Goal: Transaction & Acquisition: Purchase product/service

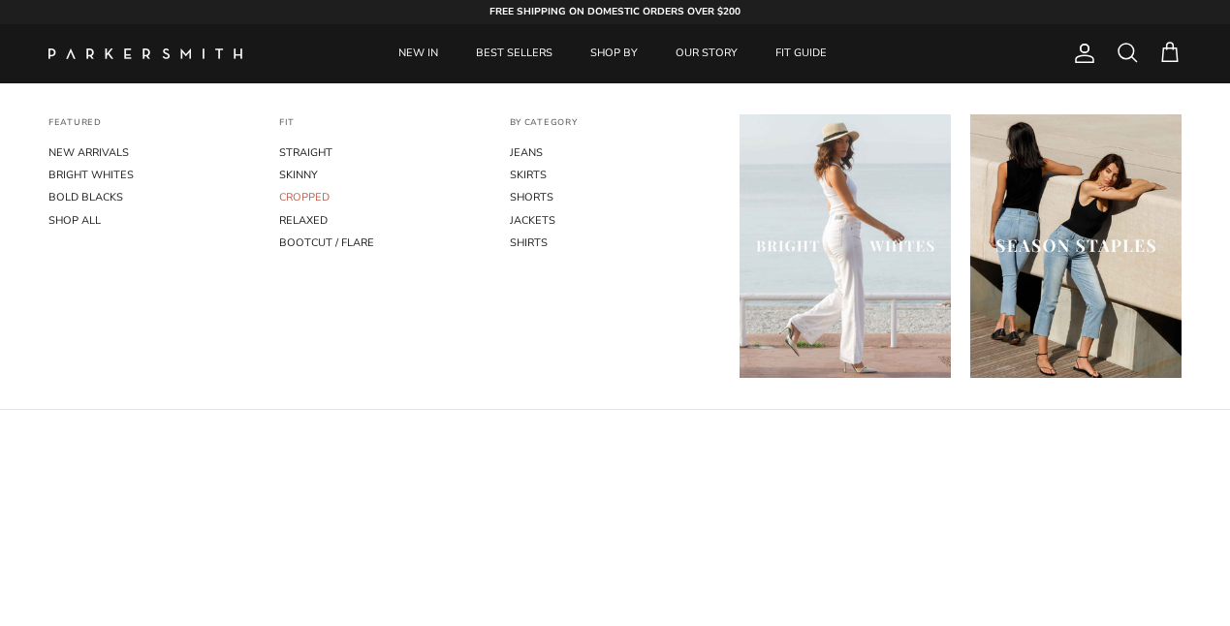
click at [321, 188] on link "CROPPED" at bounding box center [384, 197] width 211 height 22
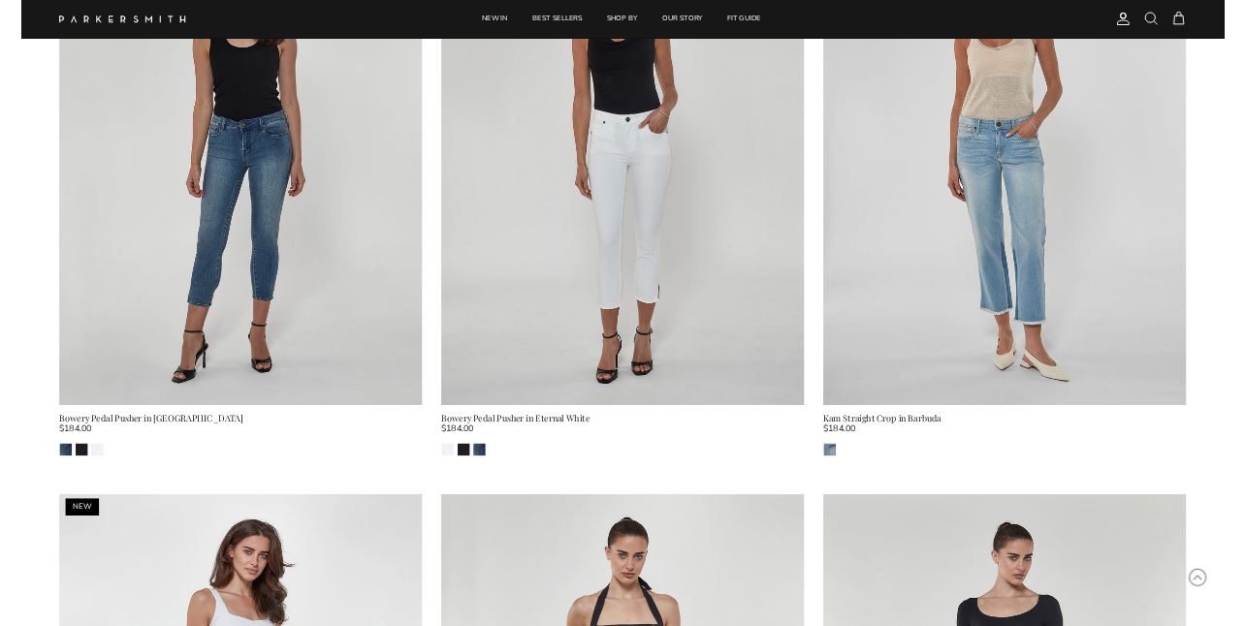
scroll to position [618, 0]
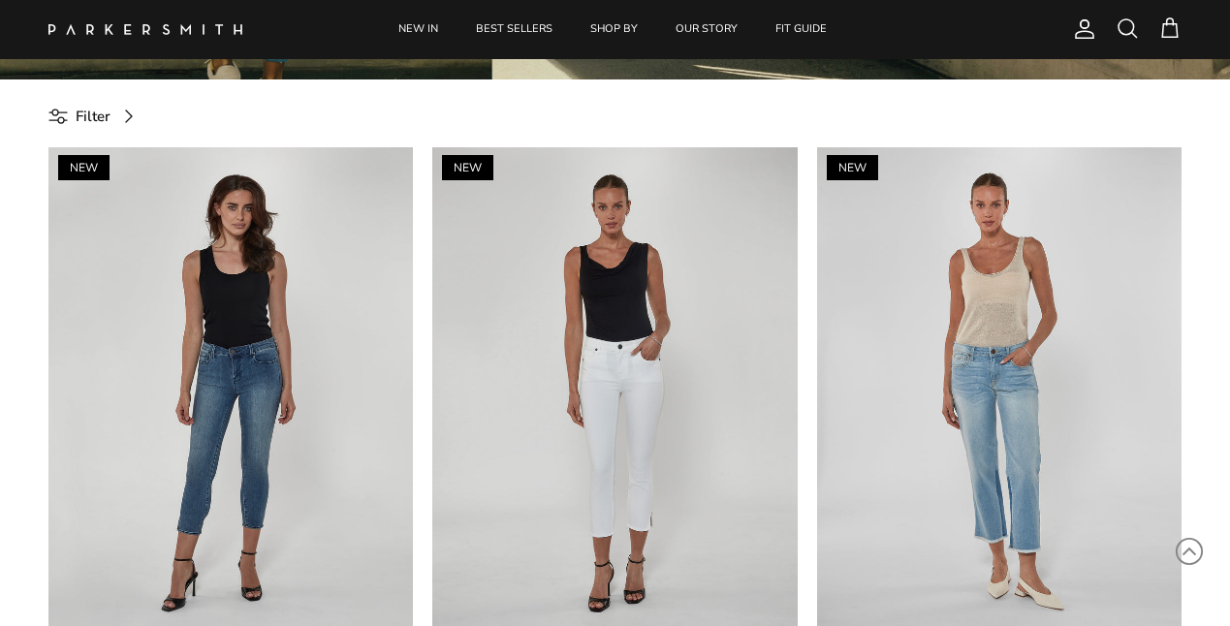
click at [1126, 39] on span at bounding box center [1127, 27] width 23 height 23
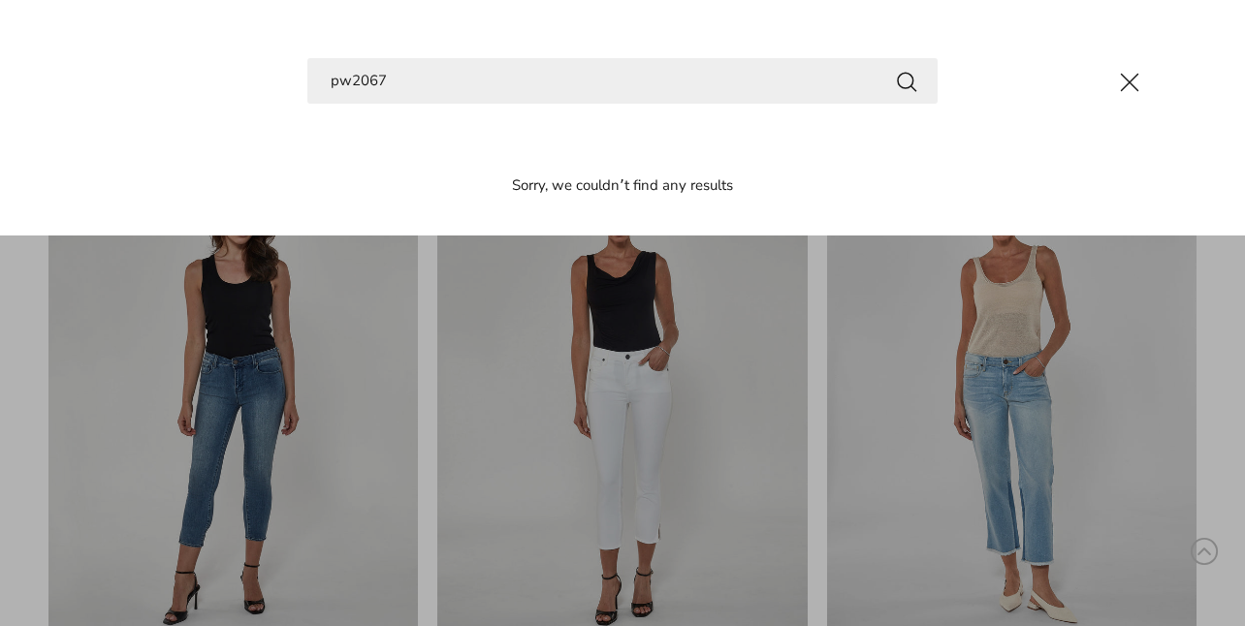
type input "pw2067"
click at [895, 69] on button "Search" at bounding box center [906, 81] width 23 height 24
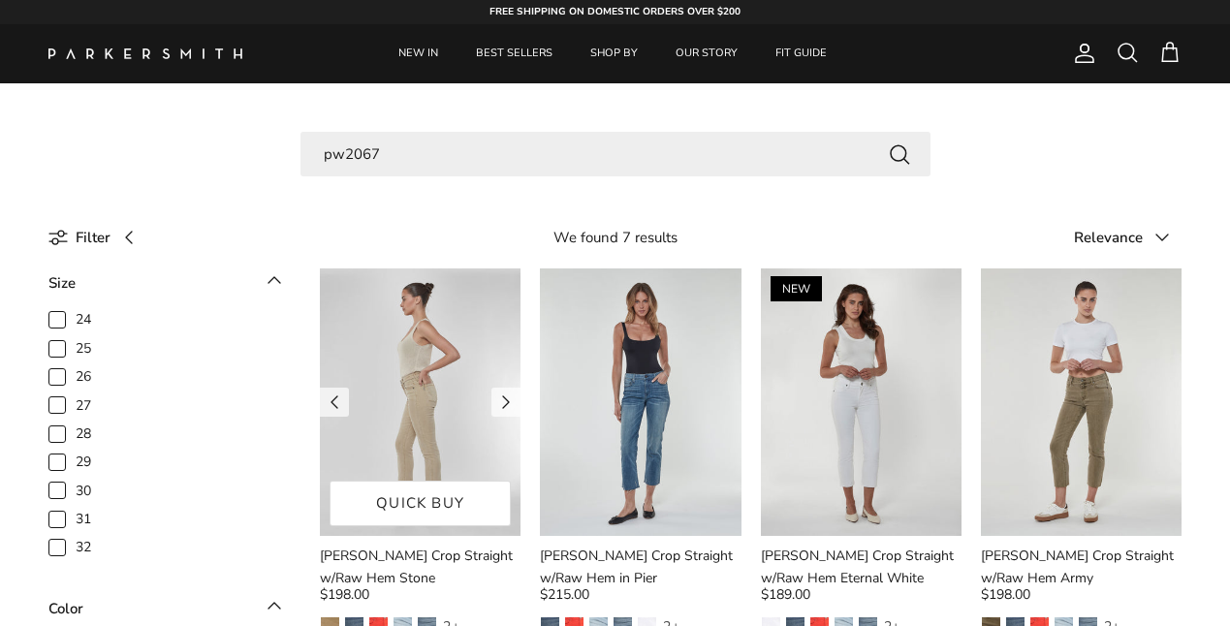
click at [457, 407] on img at bounding box center [420, 403] width 201 height 268
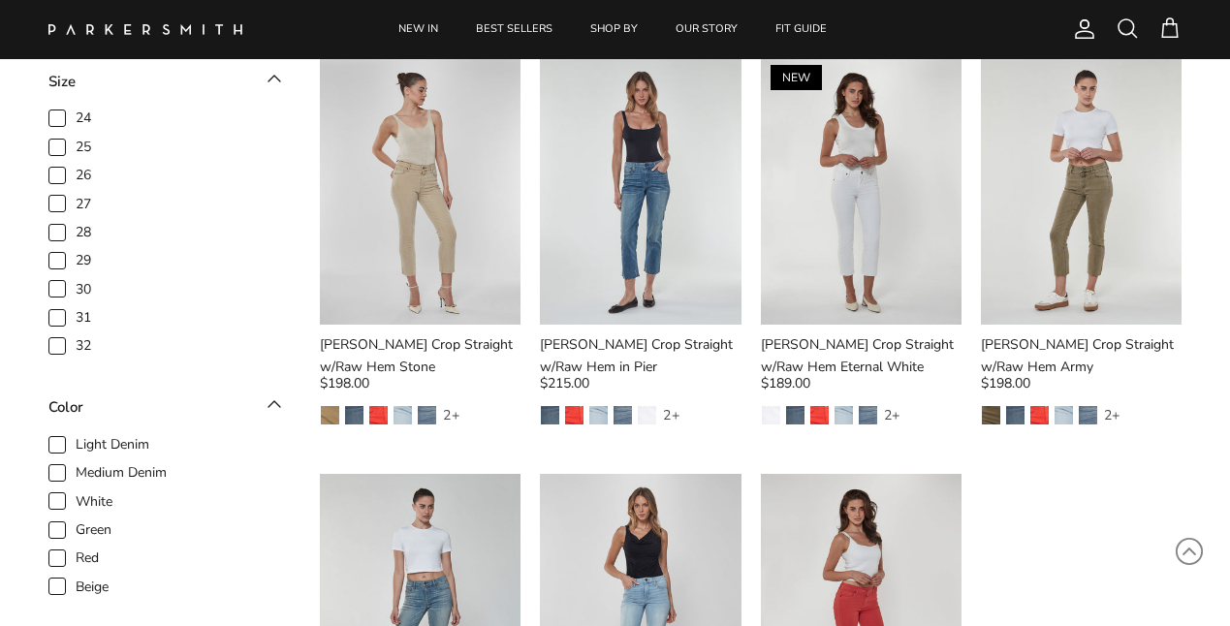
scroll to position [197, 0]
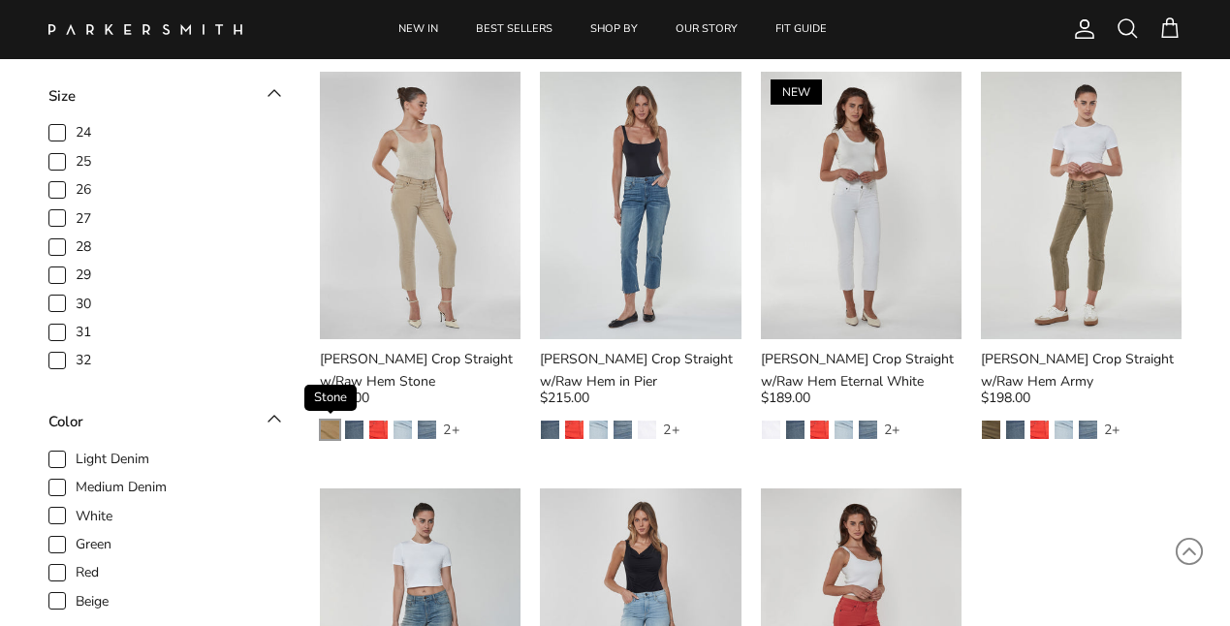
click at [333, 430] on img "Stone" at bounding box center [330, 430] width 18 height 18
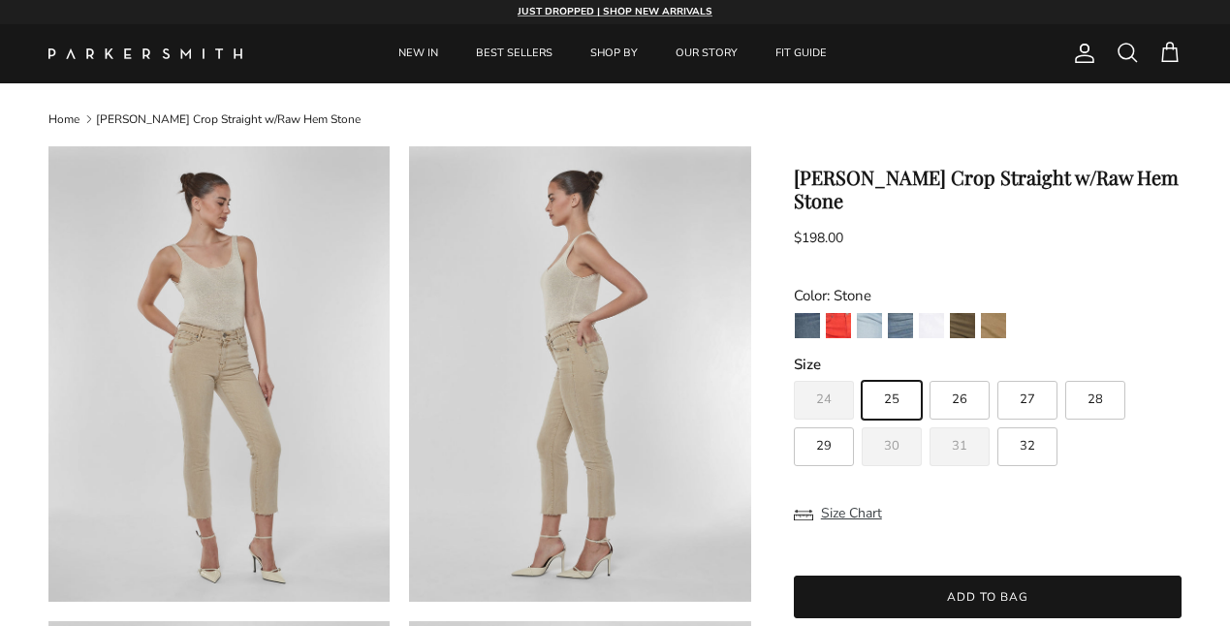
click at [1031, 394] on span "27" at bounding box center [1028, 400] width 16 height 13
click at [794, 372] on input "27" at bounding box center [793, 372] width 1 height 1
radio input "true"
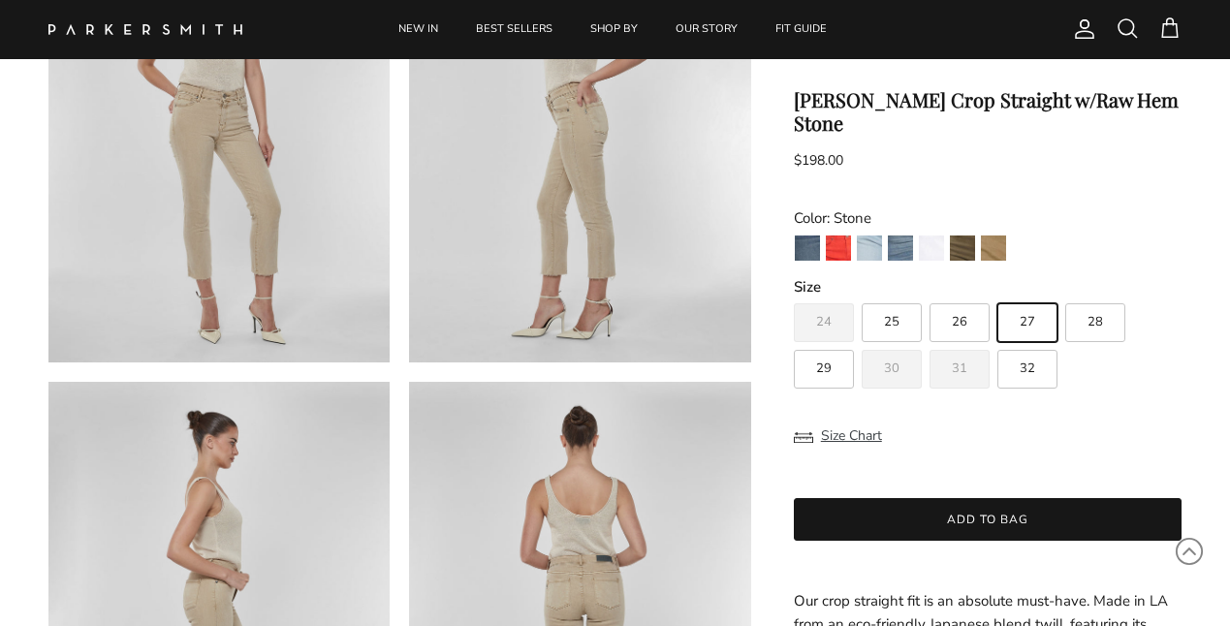
scroll to position [772, 0]
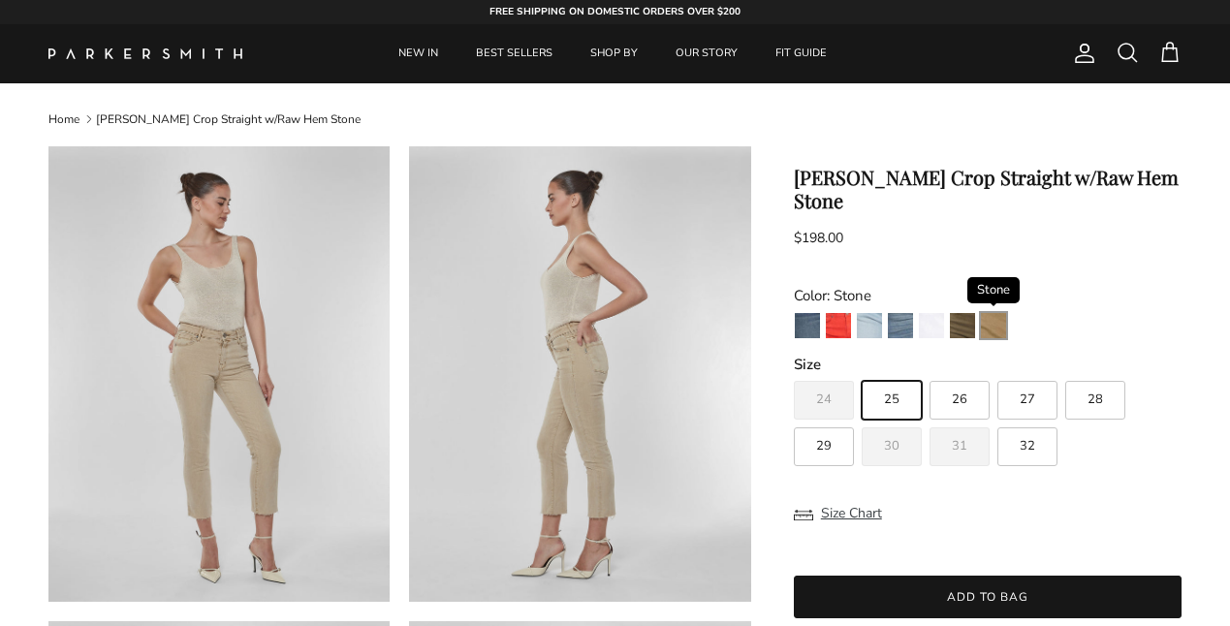
click at [997, 313] on img "Stone" at bounding box center [993, 325] width 25 height 25
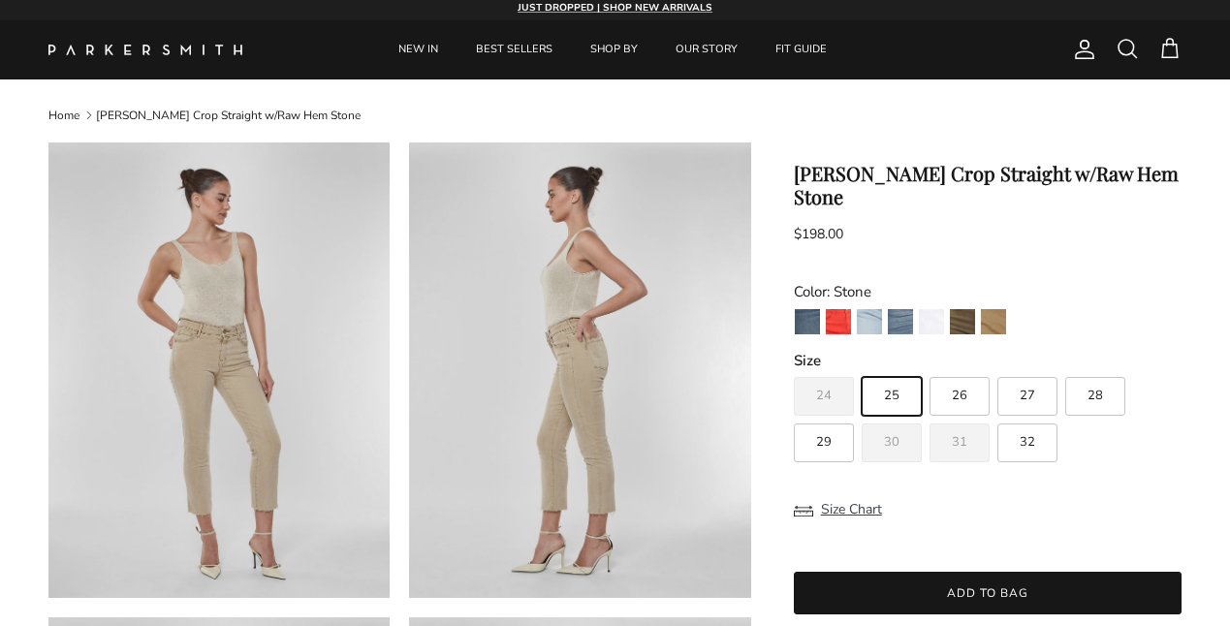
scroll to position [8, 0]
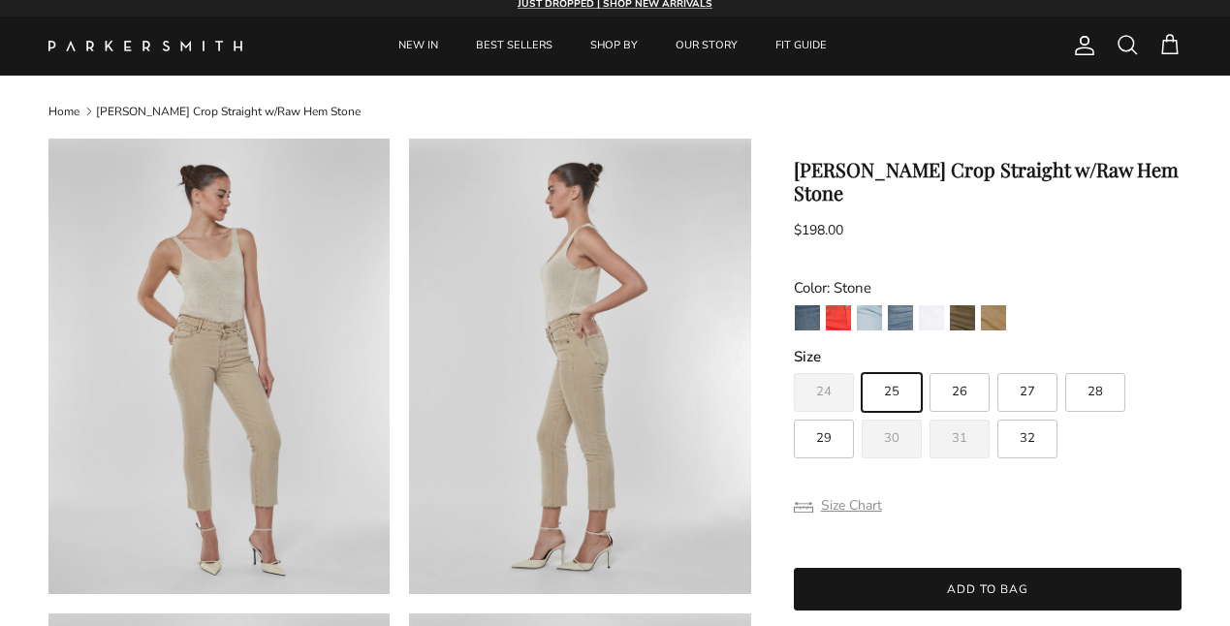
click at [815, 488] on button "Size Chart" at bounding box center [838, 506] width 88 height 37
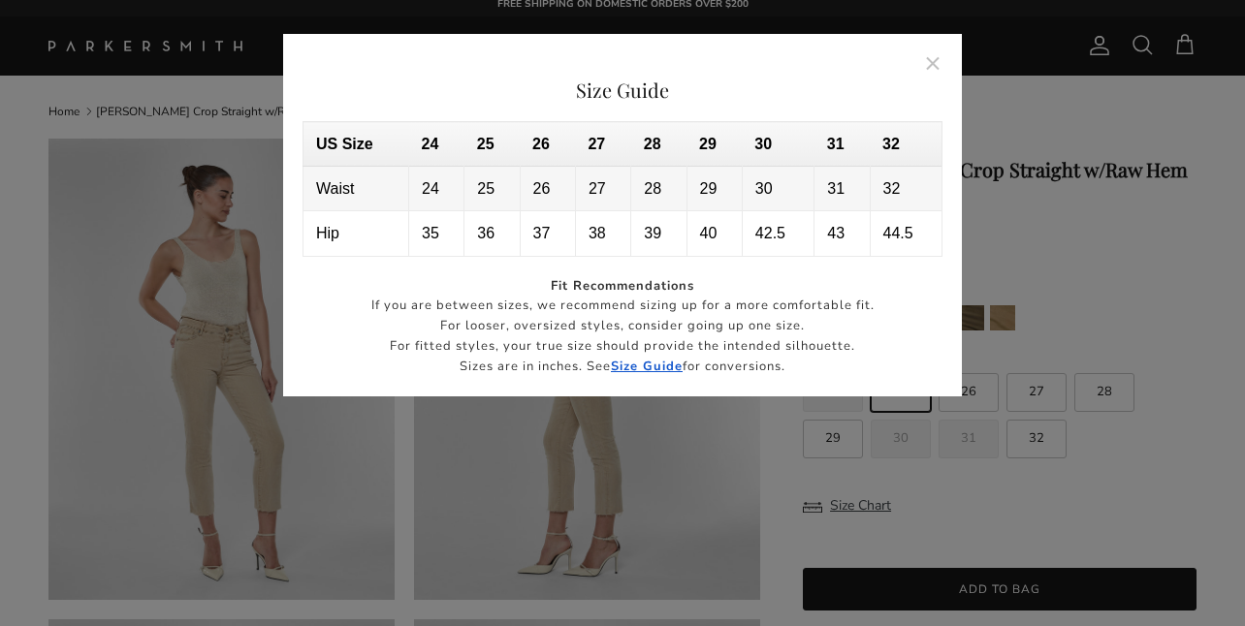
click at [657, 368] on strong "Size Guide" at bounding box center [647, 366] width 72 height 17
click at [936, 65] on button "Close" at bounding box center [933, 63] width 45 height 45
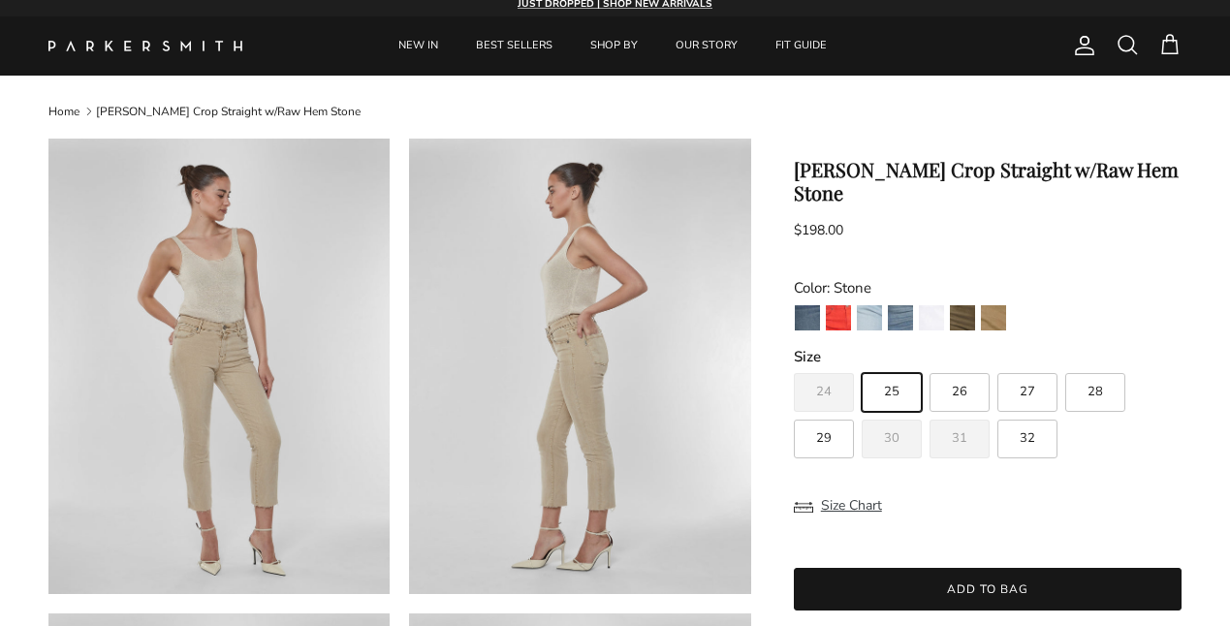
click at [1038, 373] on label "27" at bounding box center [1028, 392] width 60 height 39
click at [794, 365] on input "27" at bounding box center [793, 364] width 1 height 1
radio input "true"
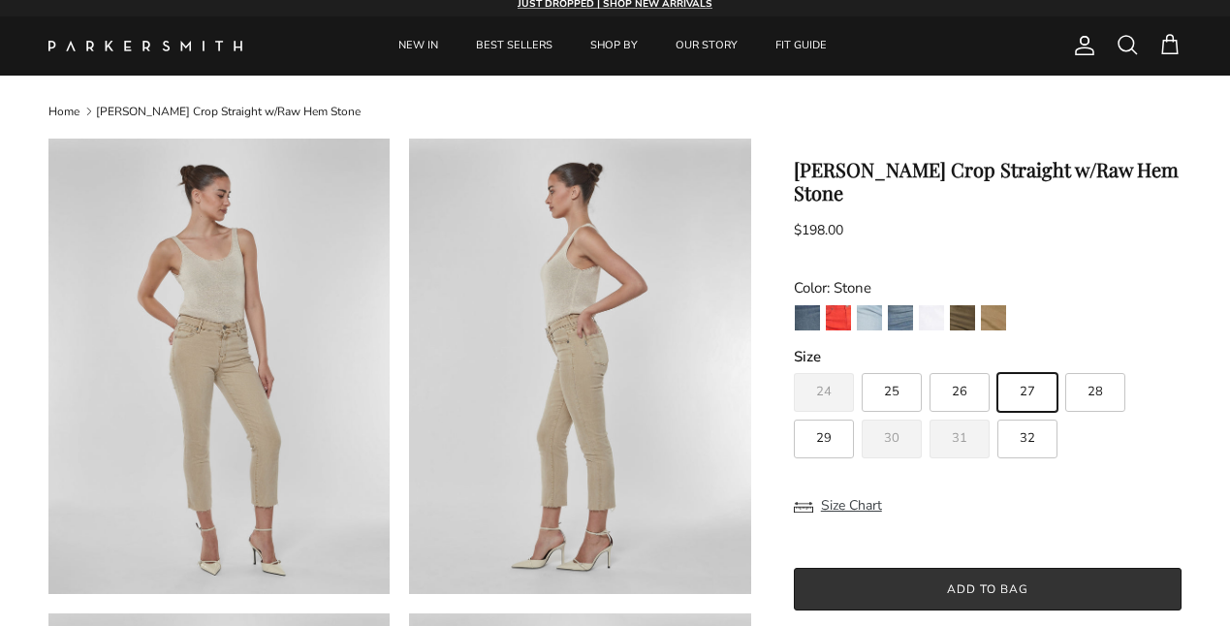
click at [957, 568] on button "Add to bag" at bounding box center [988, 589] width 388 height 43
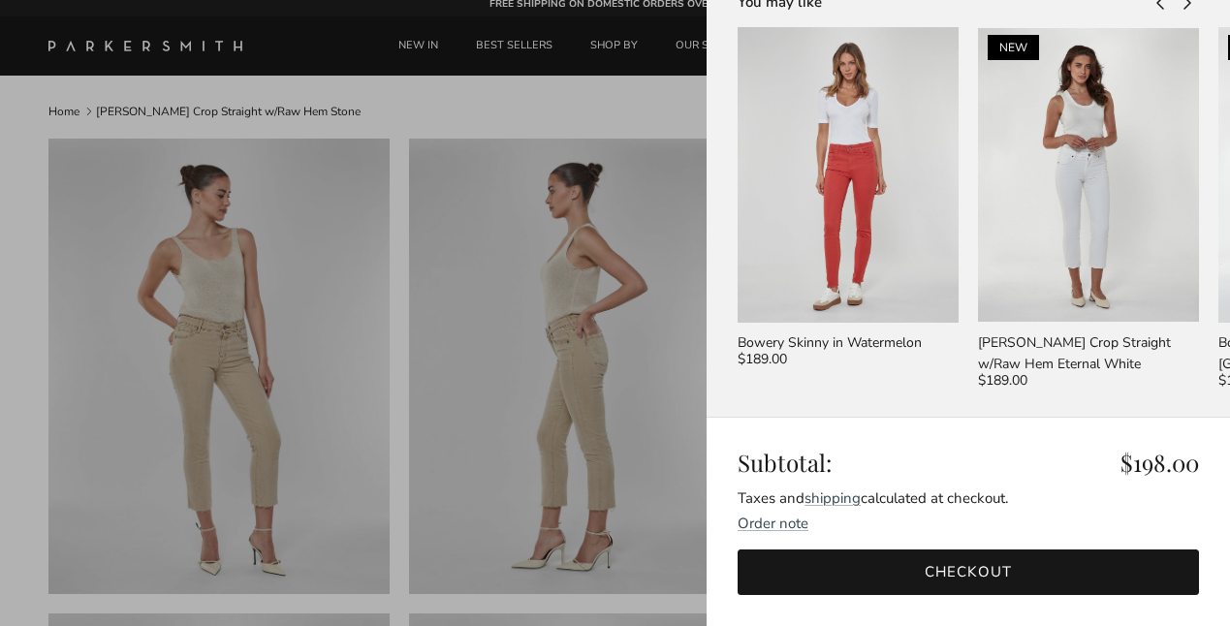
scroll to position [237, 0]
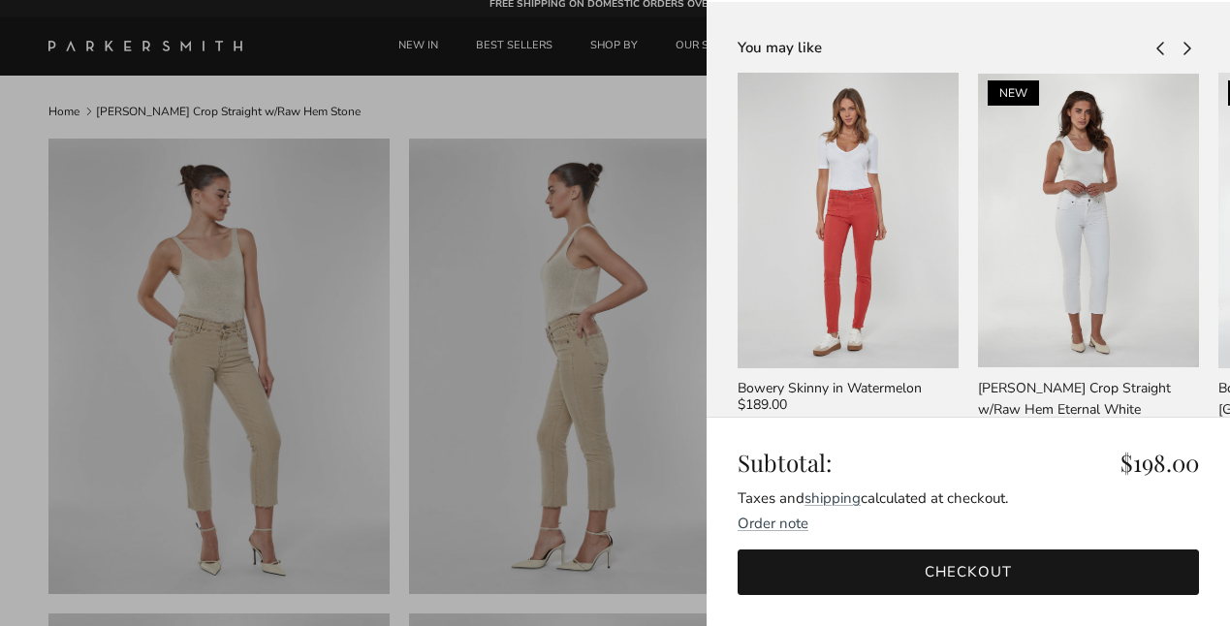
click at [554, 376] on div at bounding box center [615, 313] width 1230 height 626
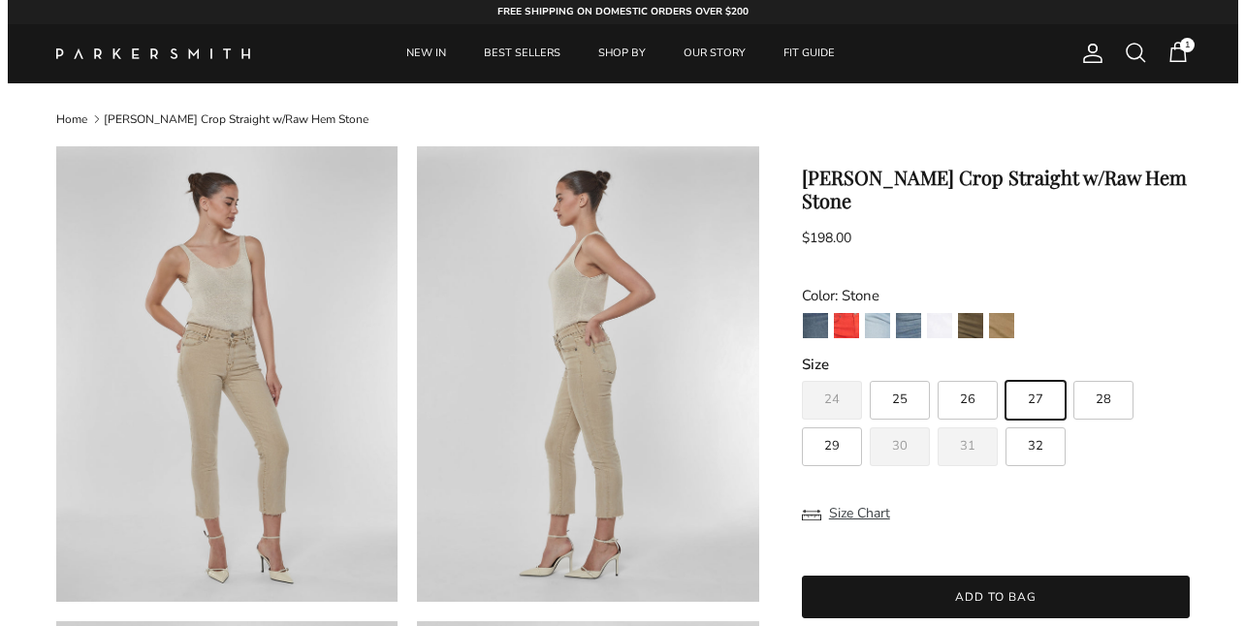
scroll to position [8, 0]
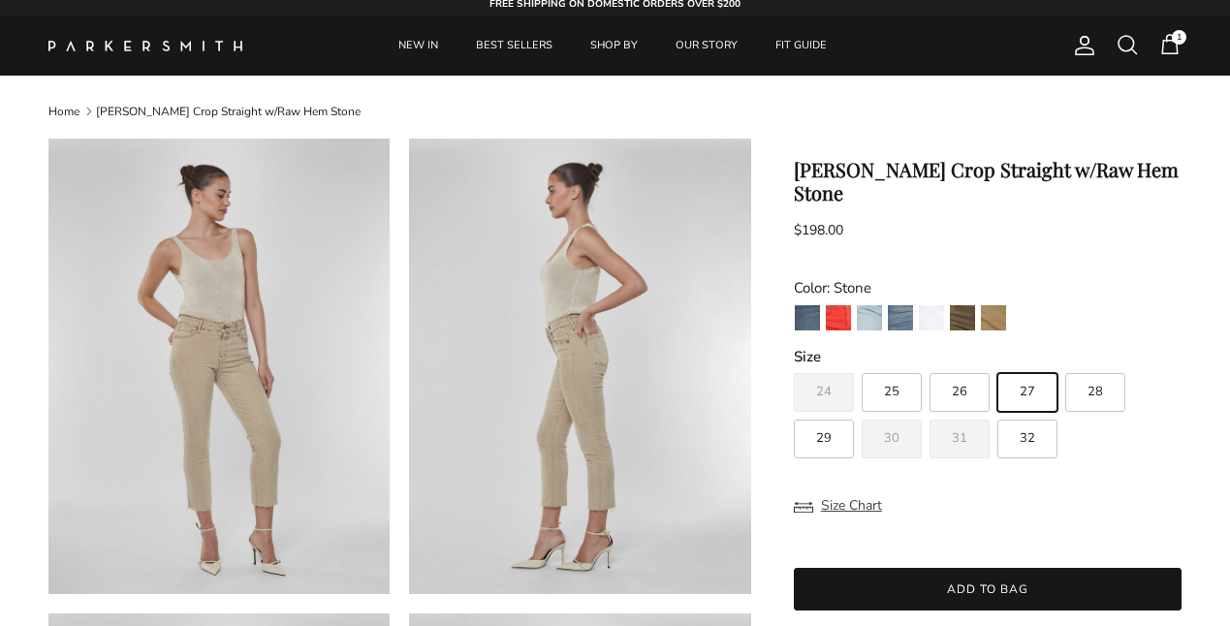
click at [1122, 40] on span at bounding box center [1127, 44] width 23 height 23
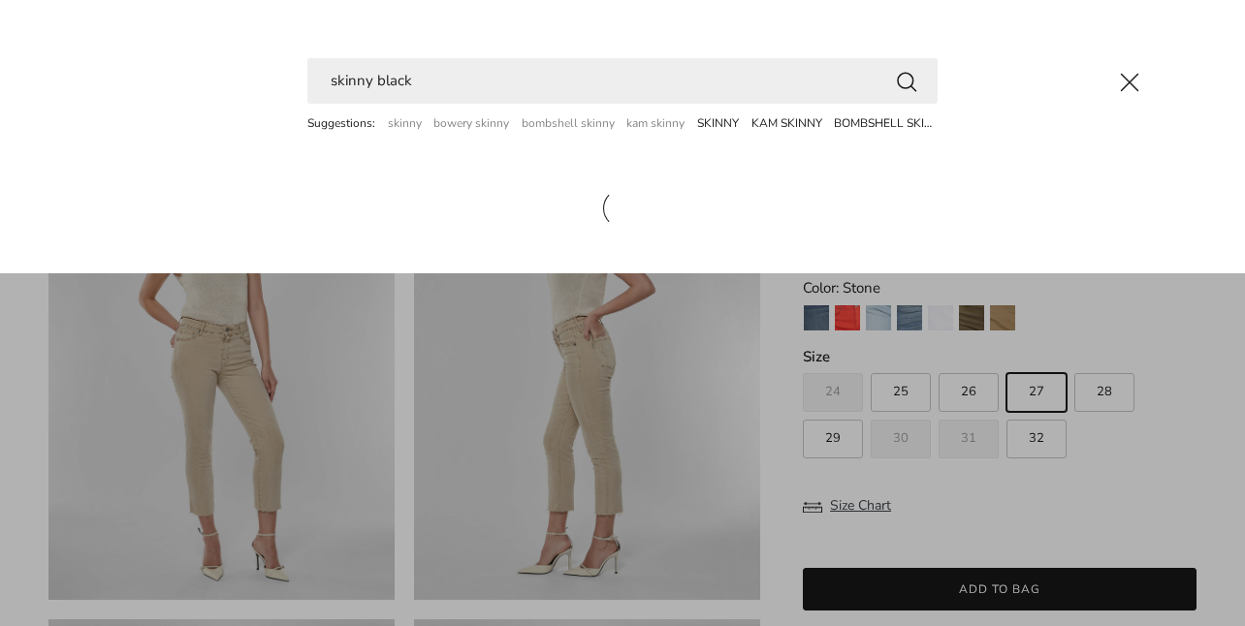
type input "skinny black"
click at [895, 69] on button "Search" at bounding box center [906, 81] width 23 height 24
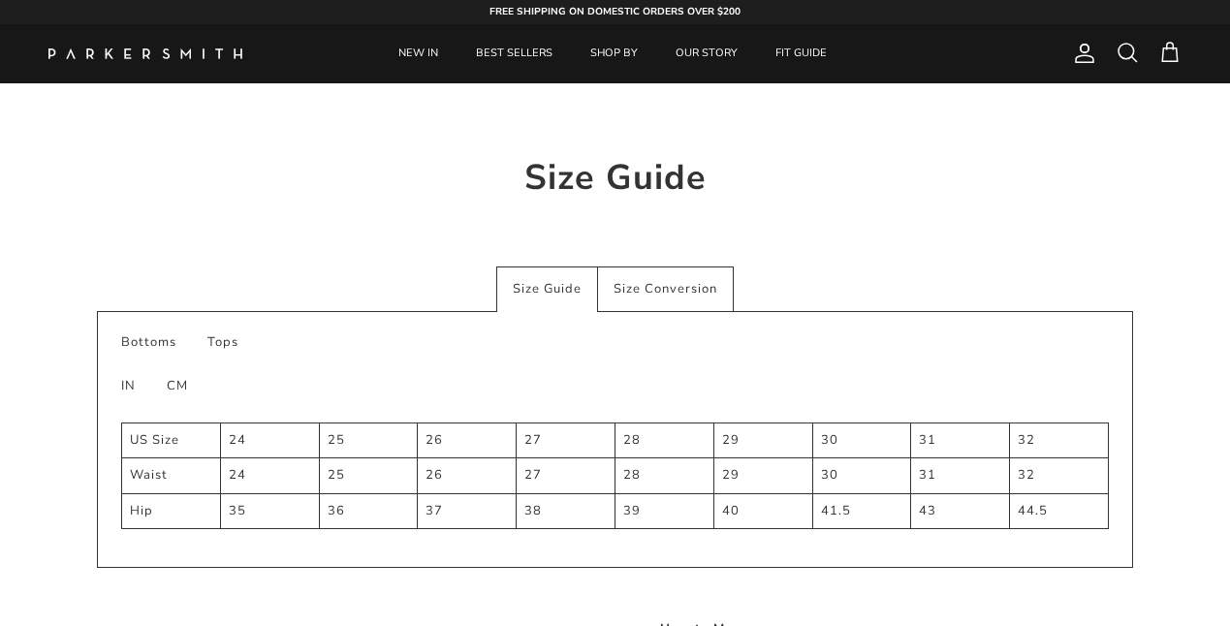
click at [687, 293] on div "Size Conversion" at bounding box center [666, 290] width 136 height 46
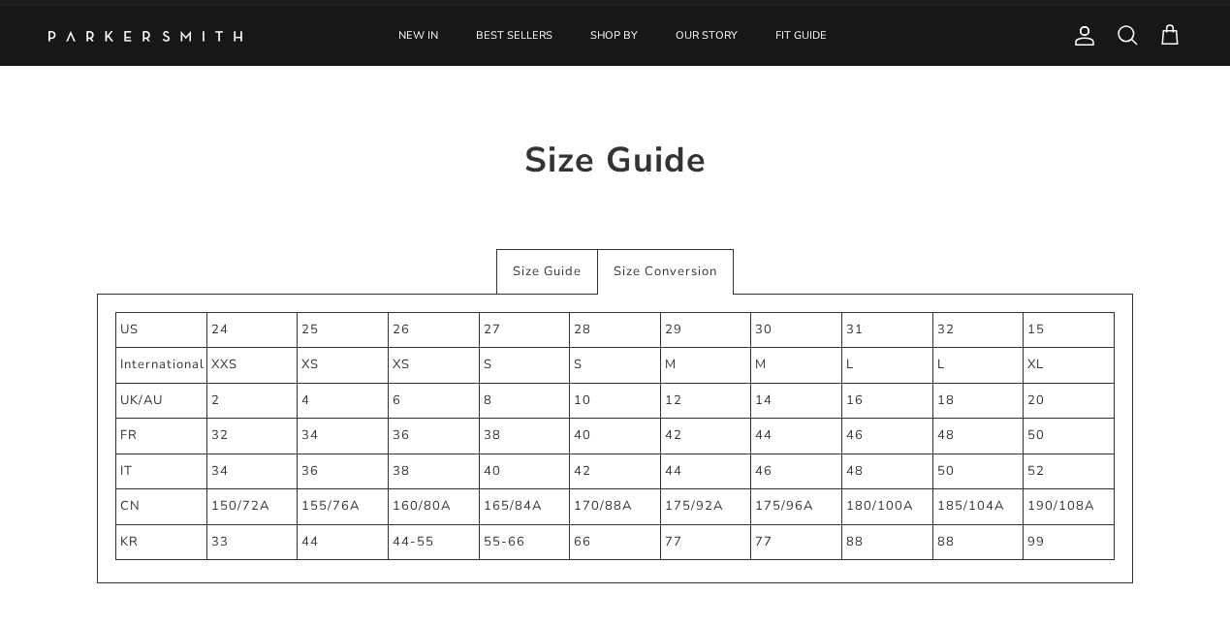
scroll to position [38, 0]
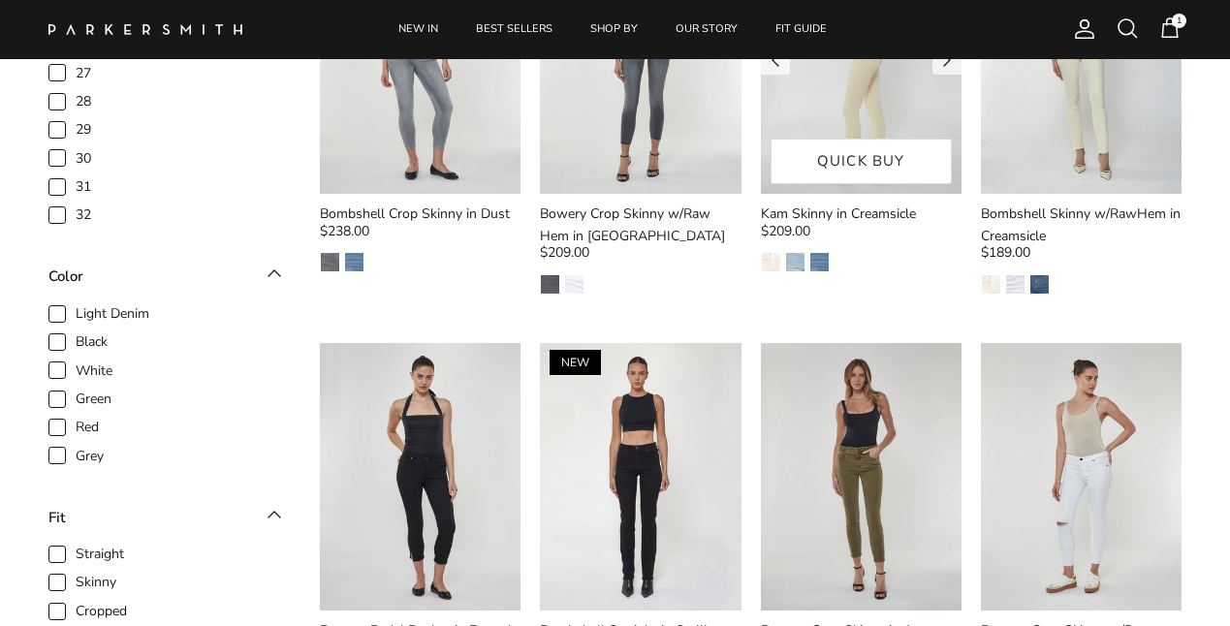
scroll to position [402, 0]
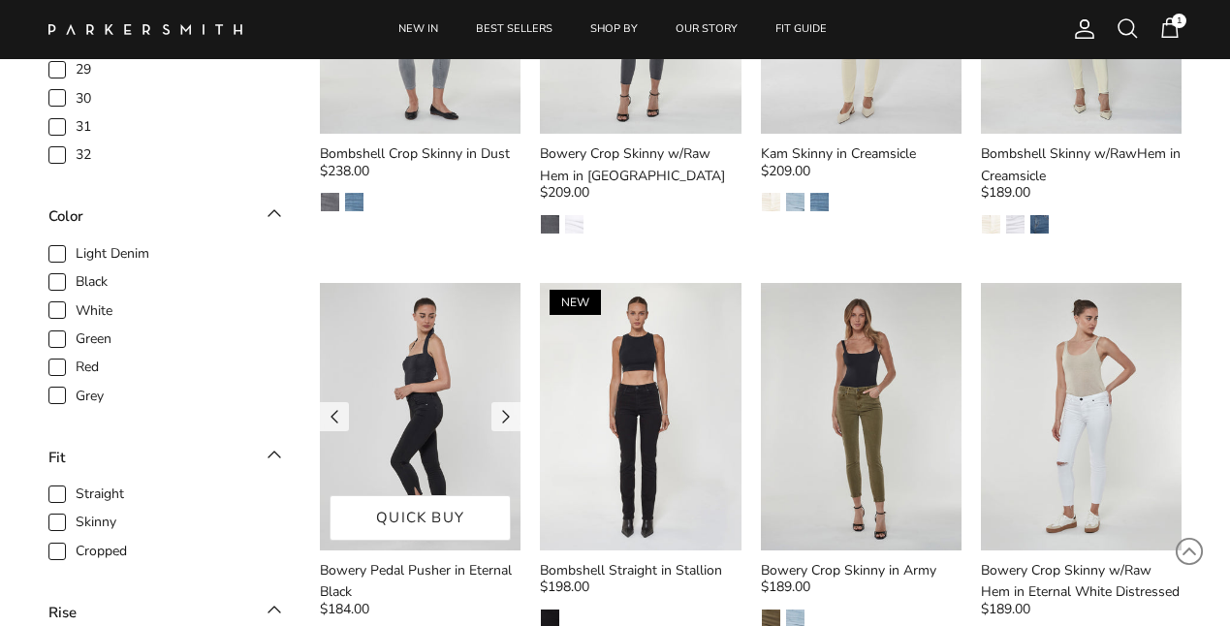
click at [448, 429] on img at bounding box center [420, 417] width 201 height 268
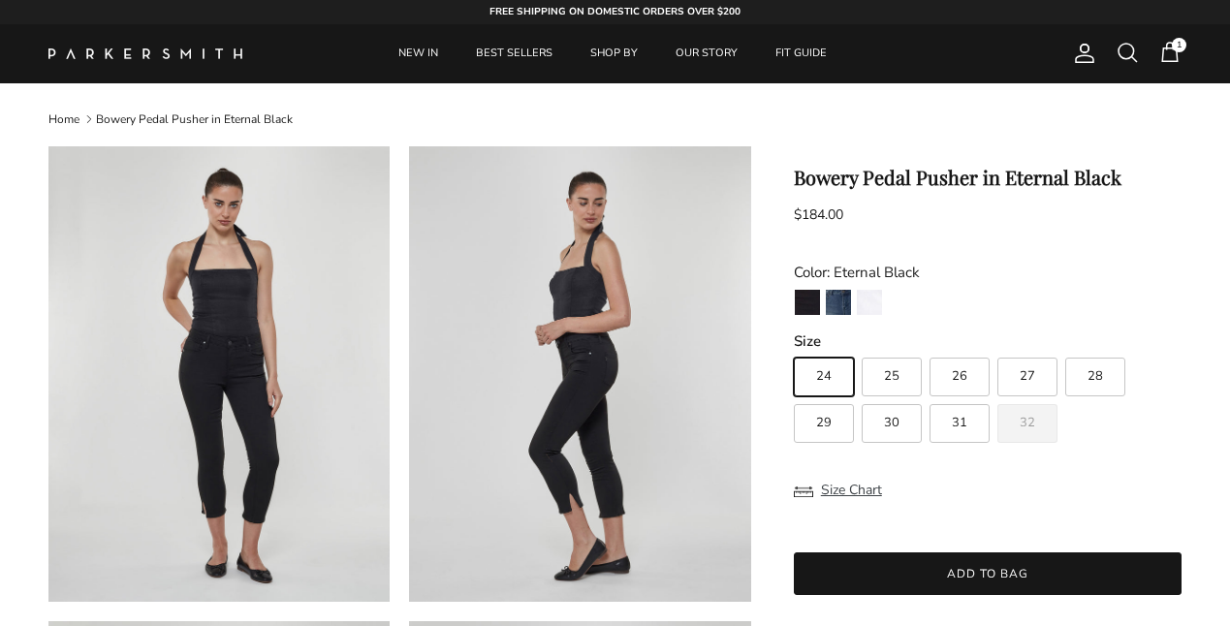
click at [1023, 382] on span "27" at bounding box center [1028, 376] width 16 height 13
click at [794, 350] on input "27" at bounding box center [793, 349] width 1 height 1
radio input "true"
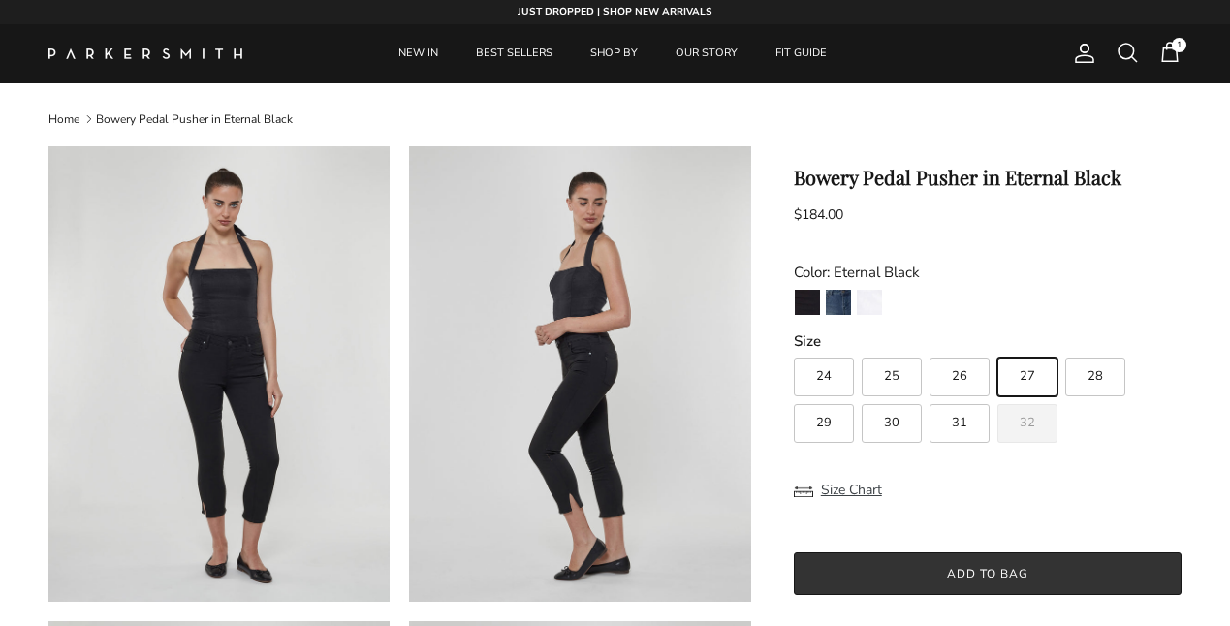
click at [941, 576] on button "Add to bag" at bounding box center [988, 574] width 388 height 43
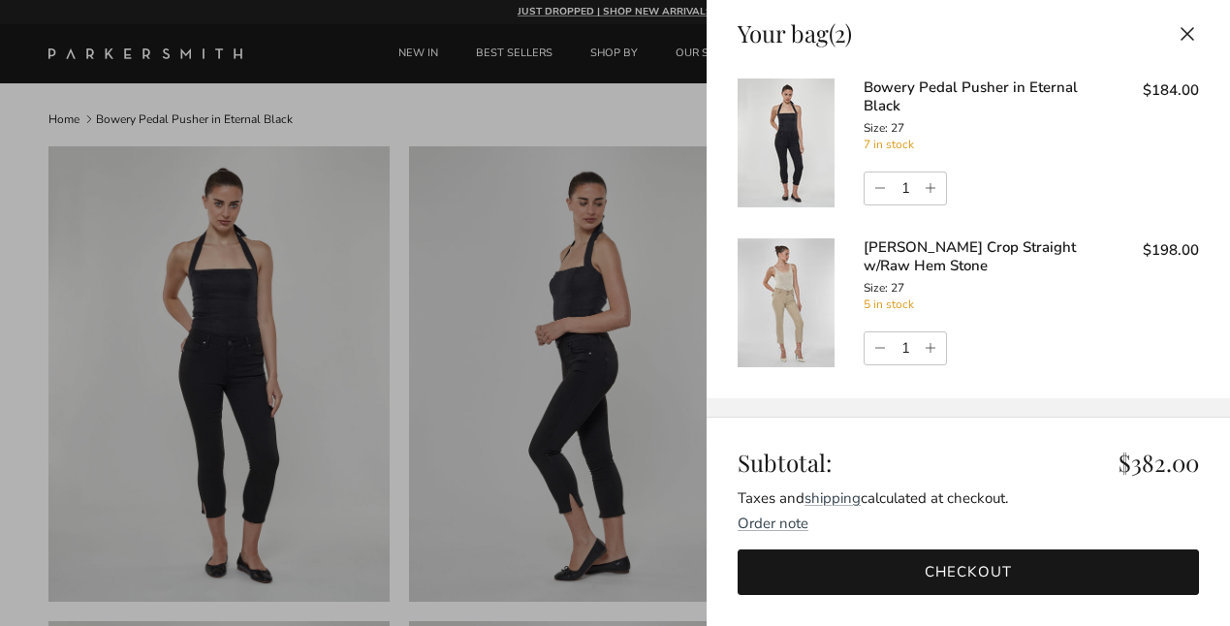
click at [985, 570] on link "Checkout" at bounding box center [968, 573] width 461 height 46
